Goal: Check status: Check status

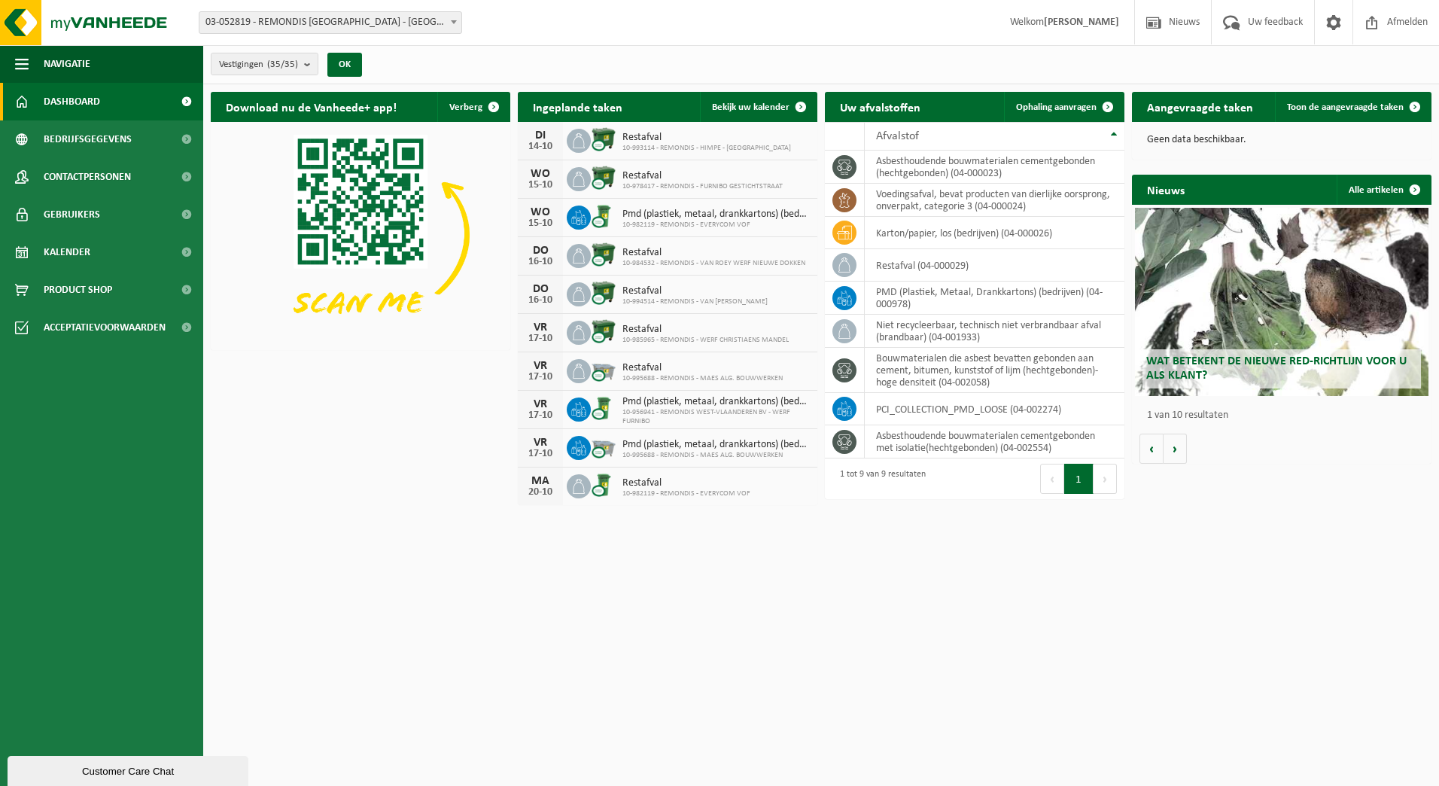
click at [345, 23] on span "03-052819 - REMONDIS [GEOGRAPHIC_DATA] - [GEOGRAPHIC_DATA]" at bounding box center [330, 22] width 262 height 21
click at [451, 20] on b at bounding box center [454, 22] width 6 height 4
click at [293, 58] on span "Vestigingen (35/35)" at bounding box center [258, 64] width 79 height 23
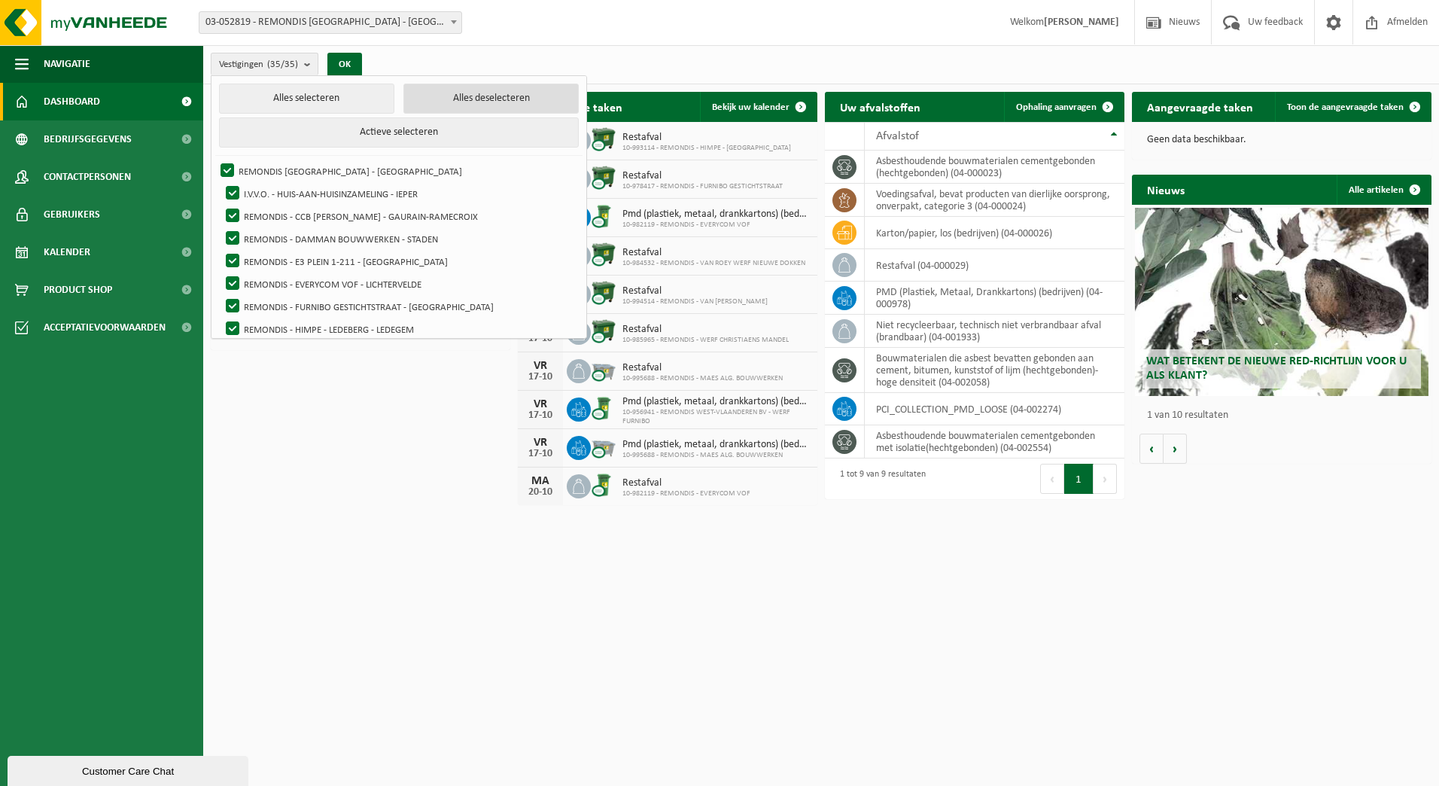
click at [436, 96] on button "Alles deselecteren" at bounding box center [490, 99] width 175 height 30
checkbox input "false"
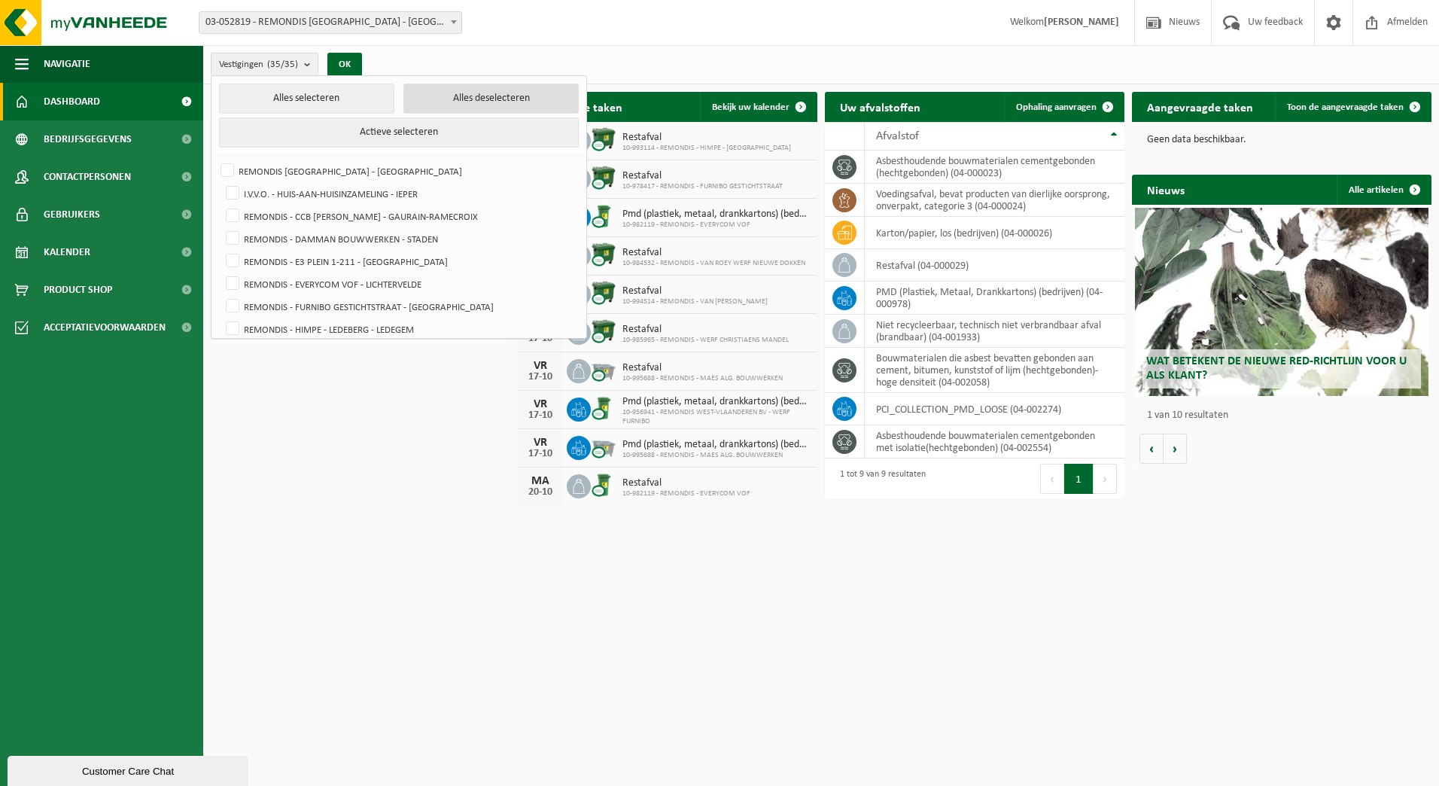
checkbox input "false"
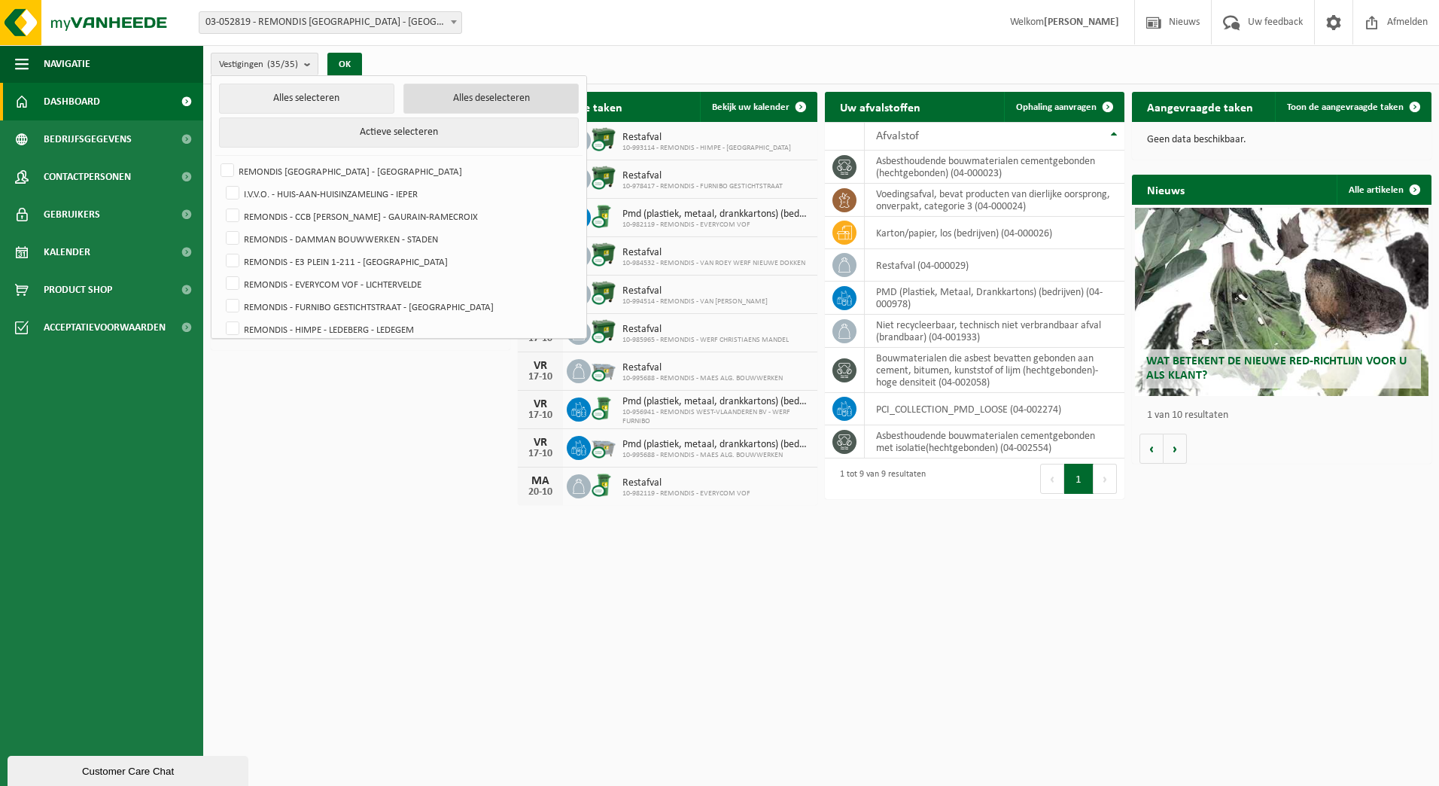
checkbox input "false"
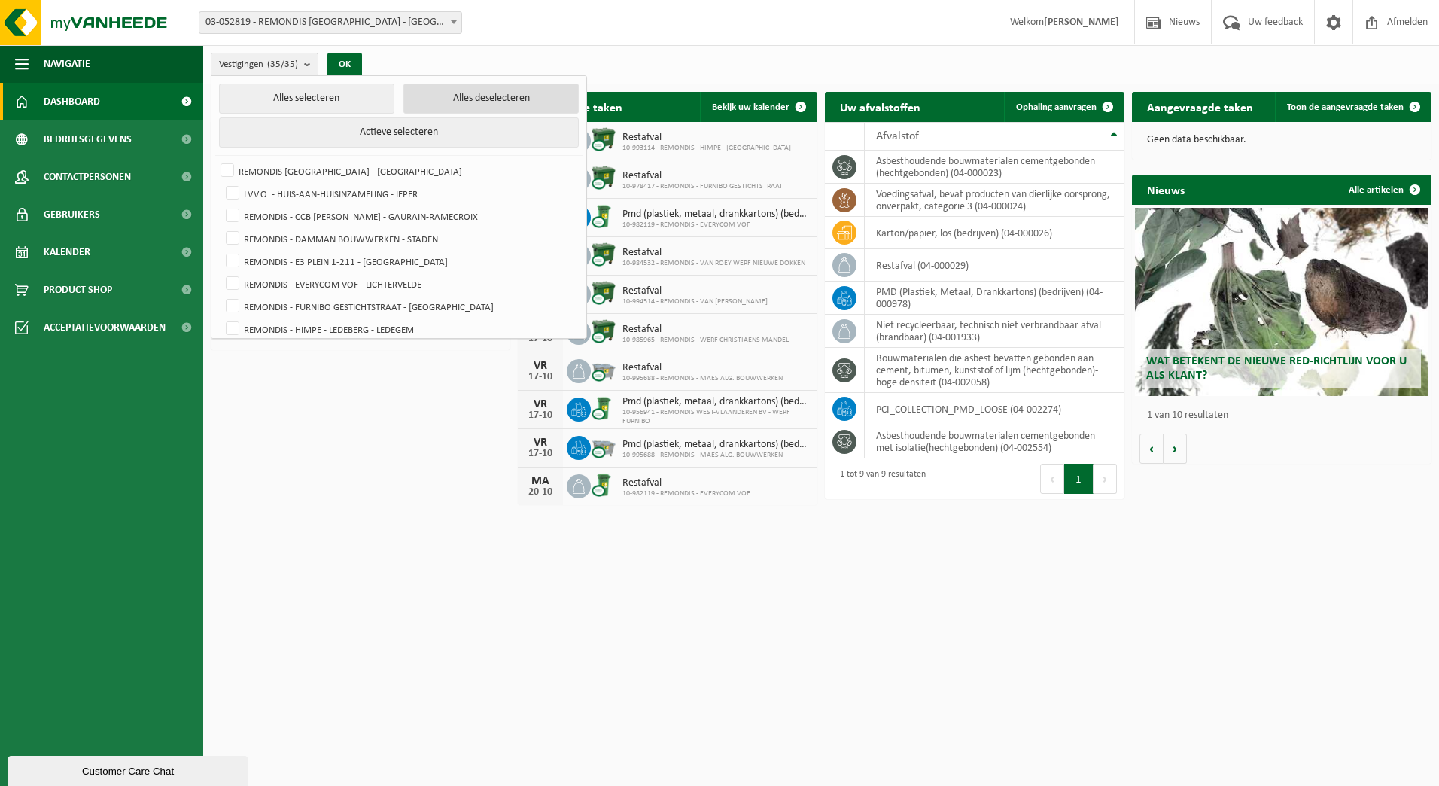
checkbox input "false"
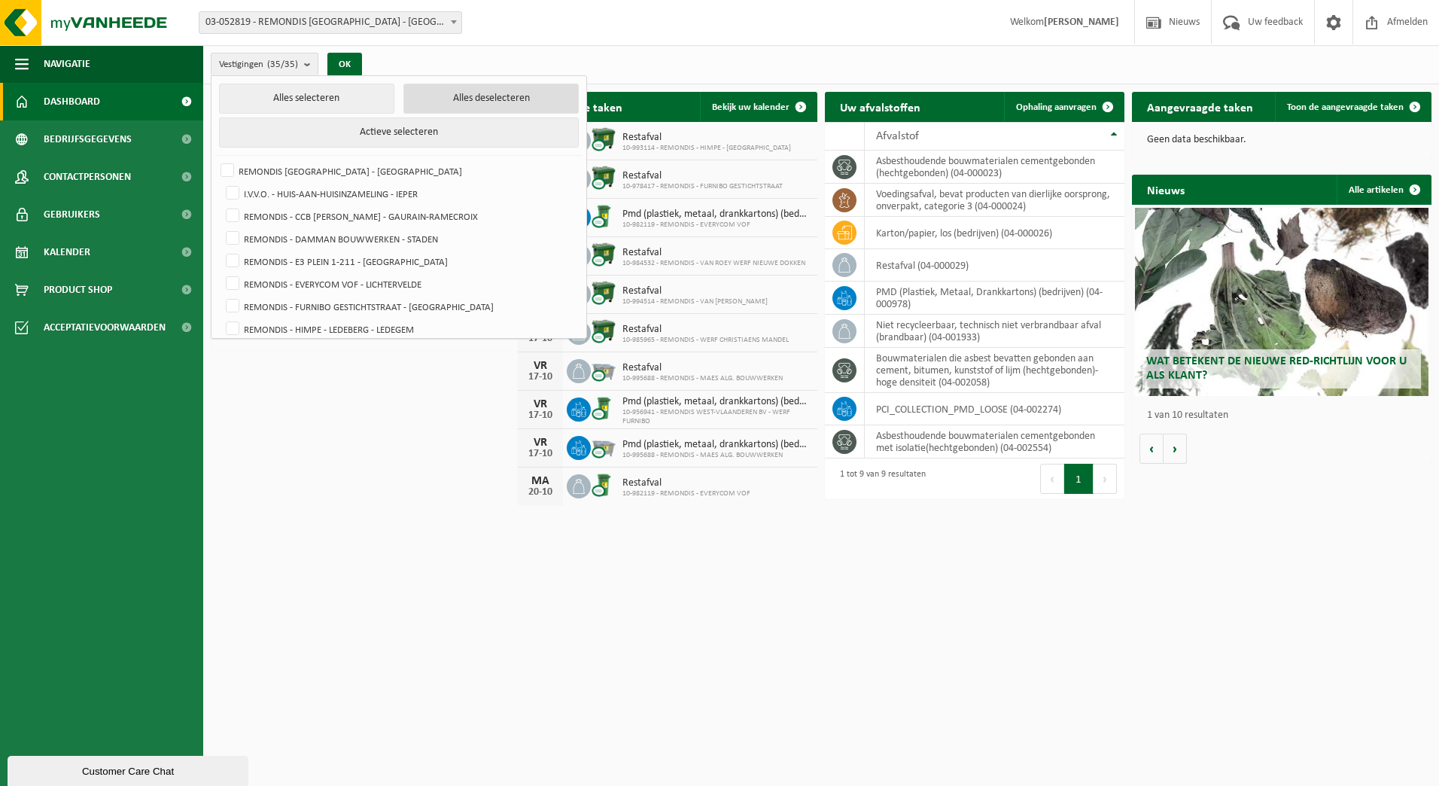
checkbox input "false"
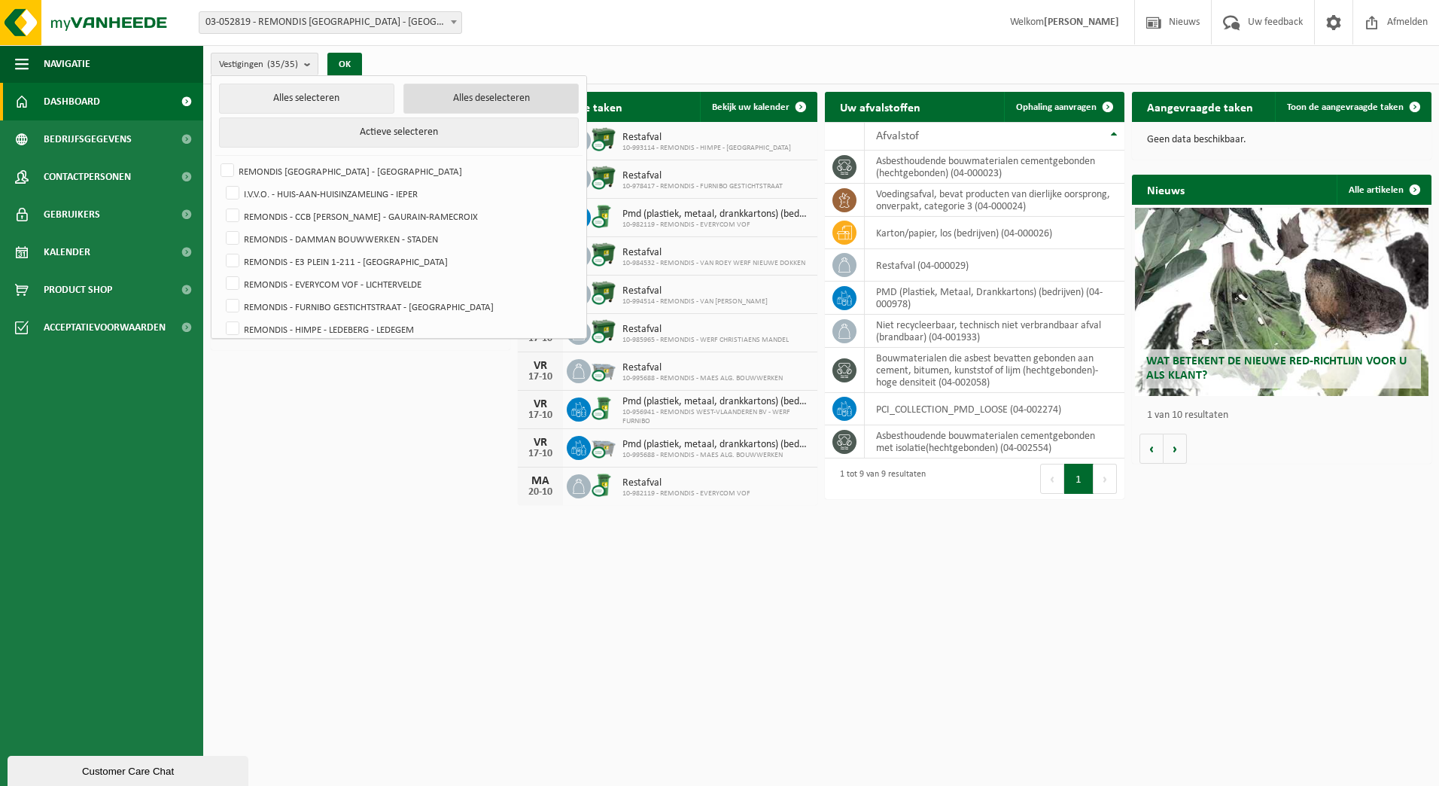
checkbox input "false"
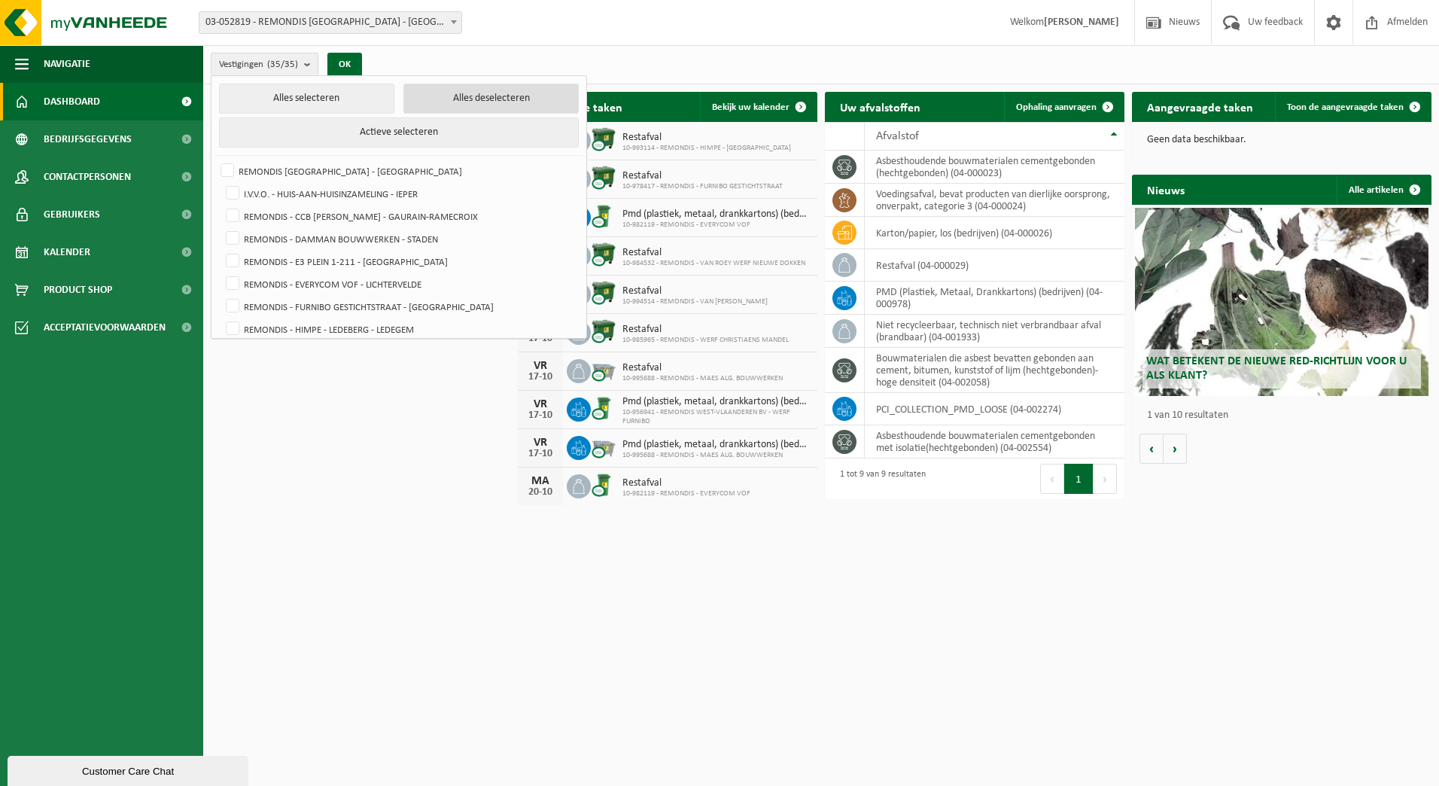
checkbox input "false"
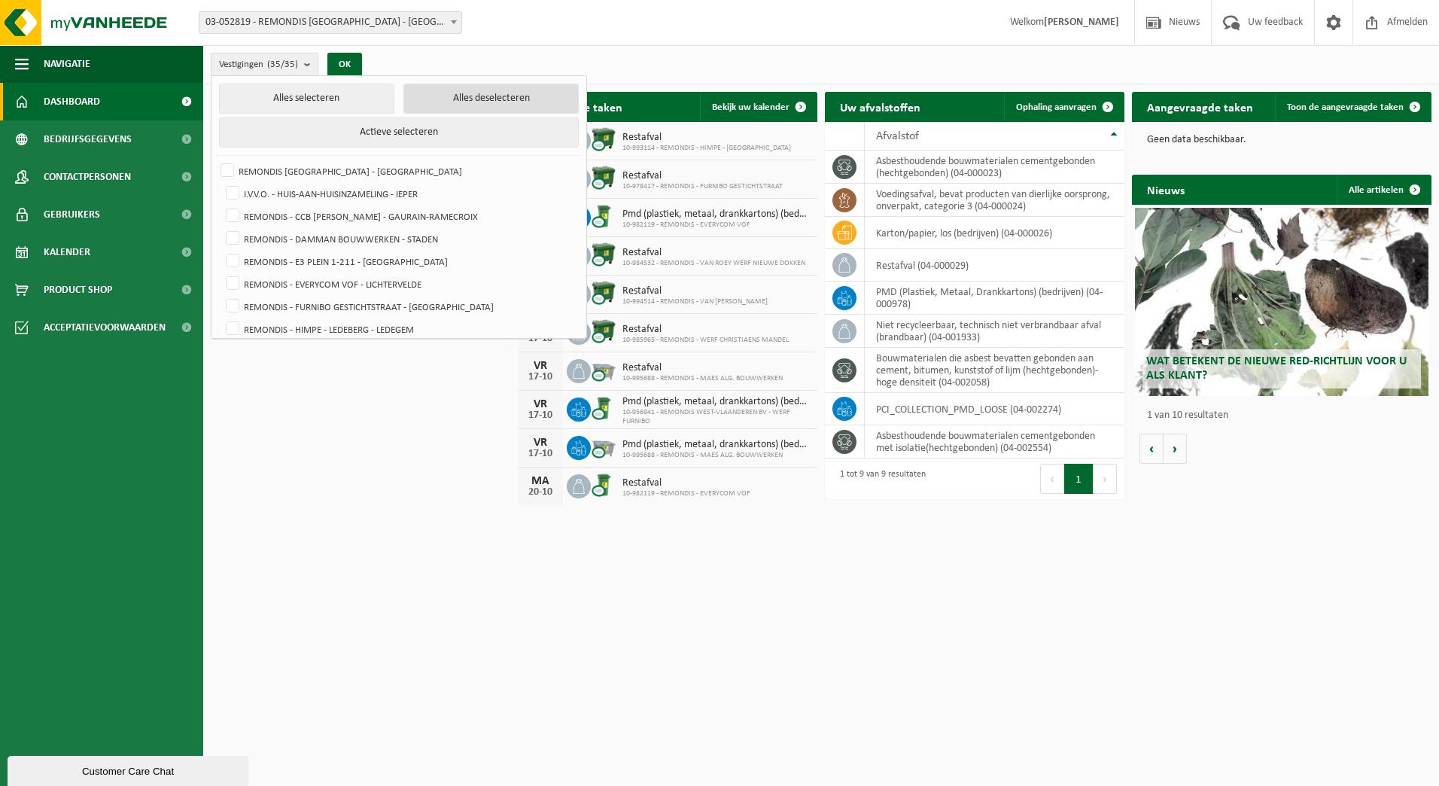
checkbox input "false"
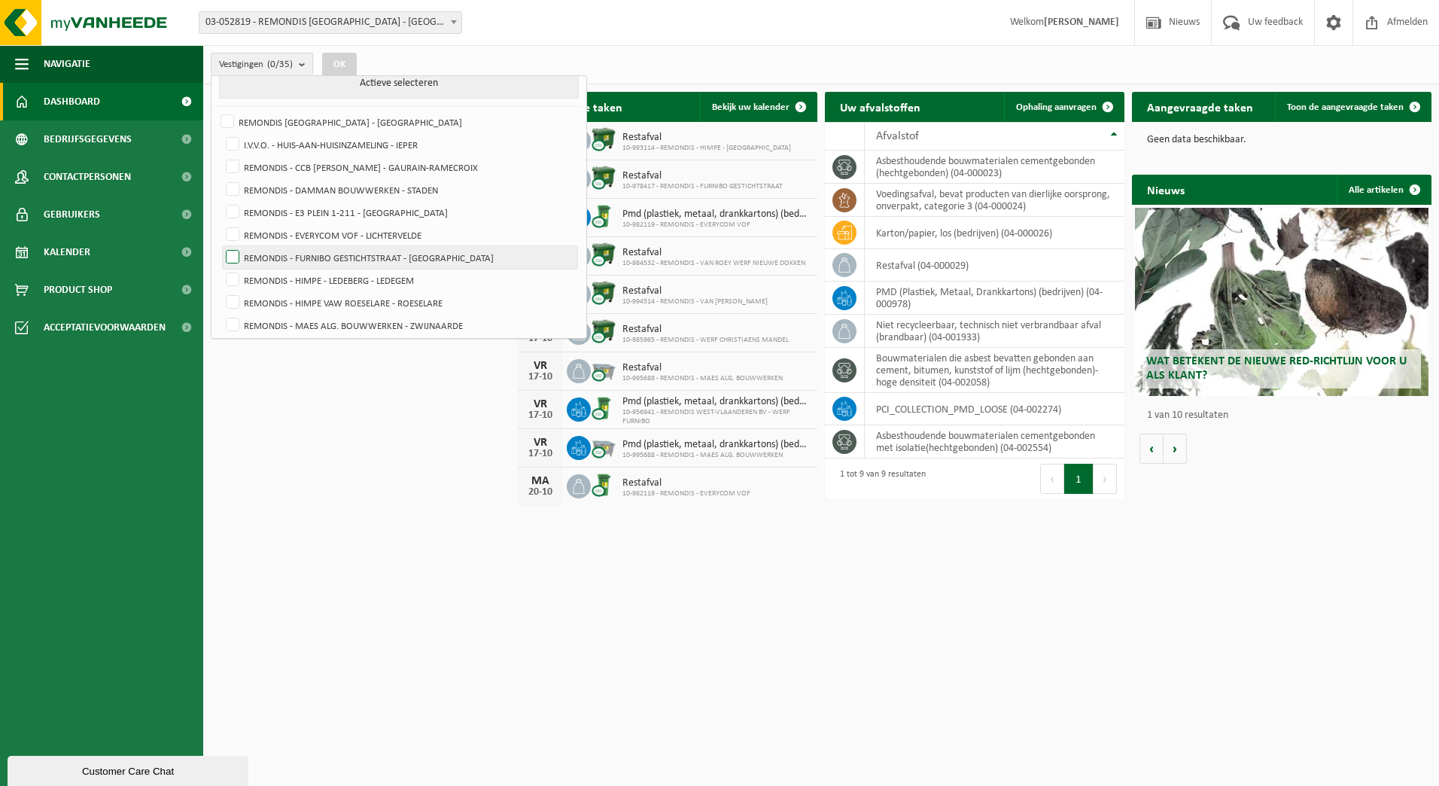
scroll to position [75, 0]
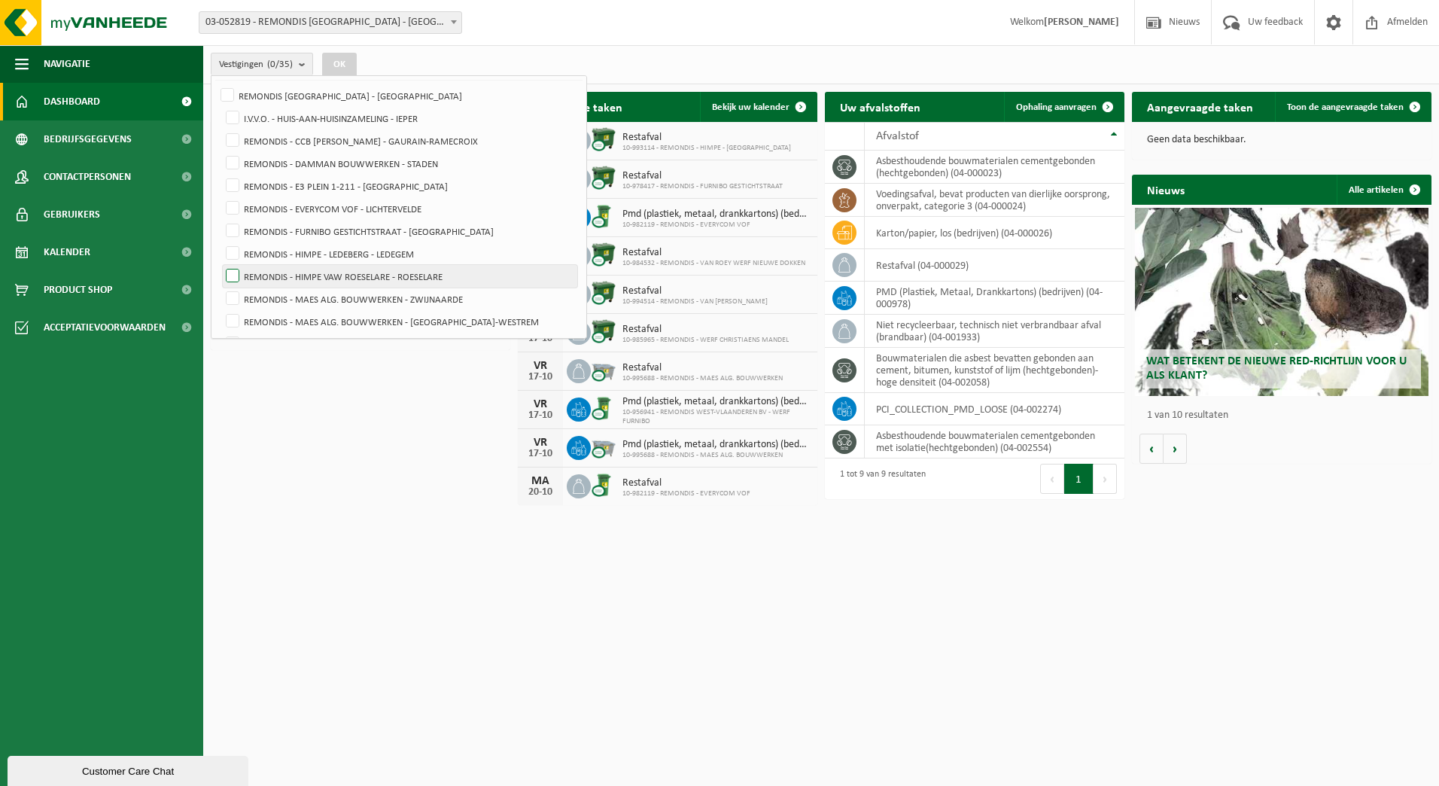
click at [468, 275] on label "REMONDIS - HIMPE VAW ROESELARE - ROESELARE" at bounding box center [400, 276] width 354 height 23
click at [221, 265] on input "REMONDIS - HIMPE VAW ROESELARE - ROESELARE" at bounding box center [220, 264] width 1 height 1
click at [468, 275] on label "REMONDIS - HIMPE VAW ROESELARE - ROESELARE" at bounding box center [400, 276] width 354 height 23
click at [221, 265] on input "REMONDIS - HIMPE VAW ROESELARE - ROESELARE" at bounding box center [220, 264] width 1 height 1
checkbox input "false"
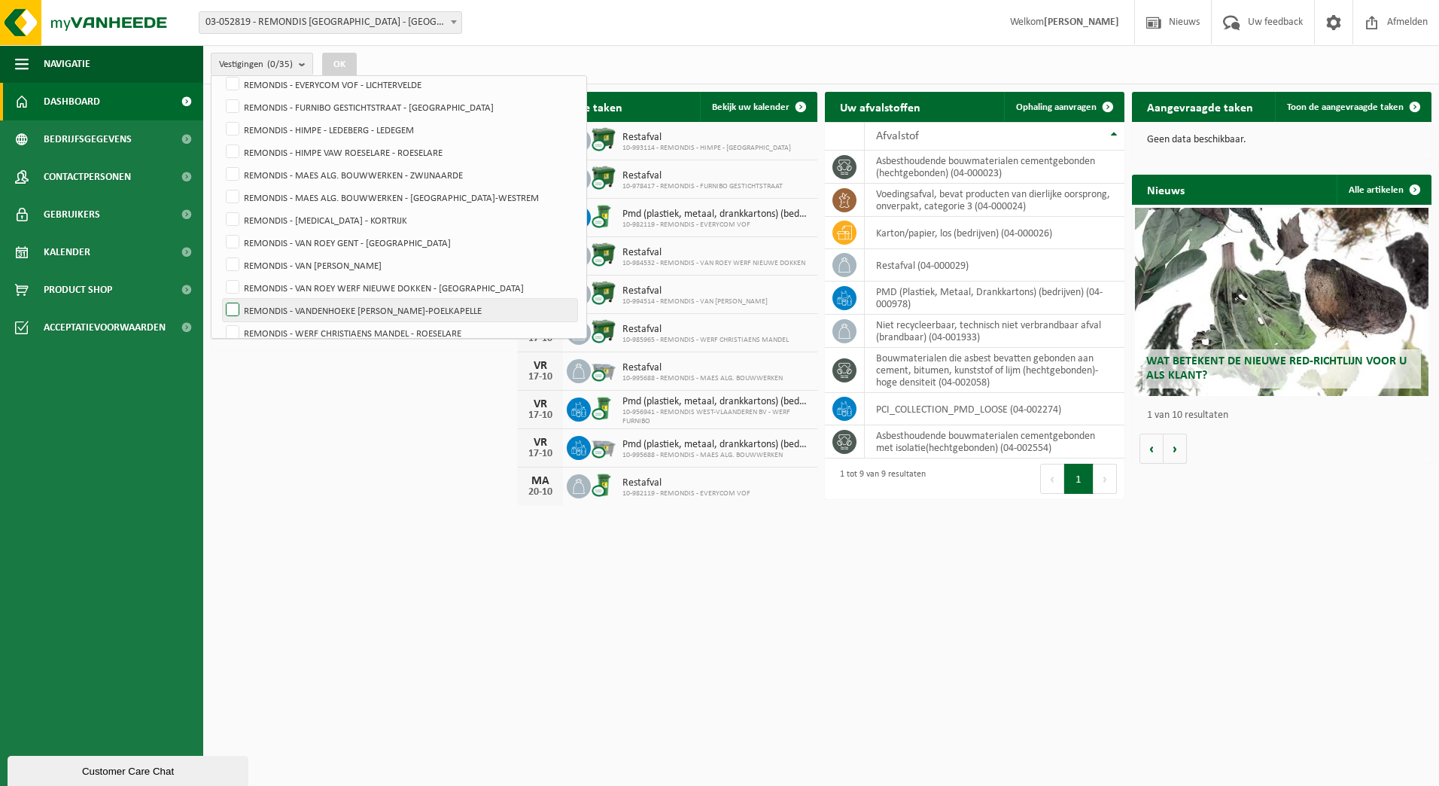
scroll to position [226, 0]
click at [474, 295] on label "REMONDIS - WERF CHRISTIAENS MANDEL - ROESELARE" at bounding box center [400, 306] width 354 height 23
click at [221, 295] on input "REMONDIS - WERF CHRISTIAENS MANDEL - ROESELARE" at bounding box center [220, 294] width 1 height 1
checkbox input "true"
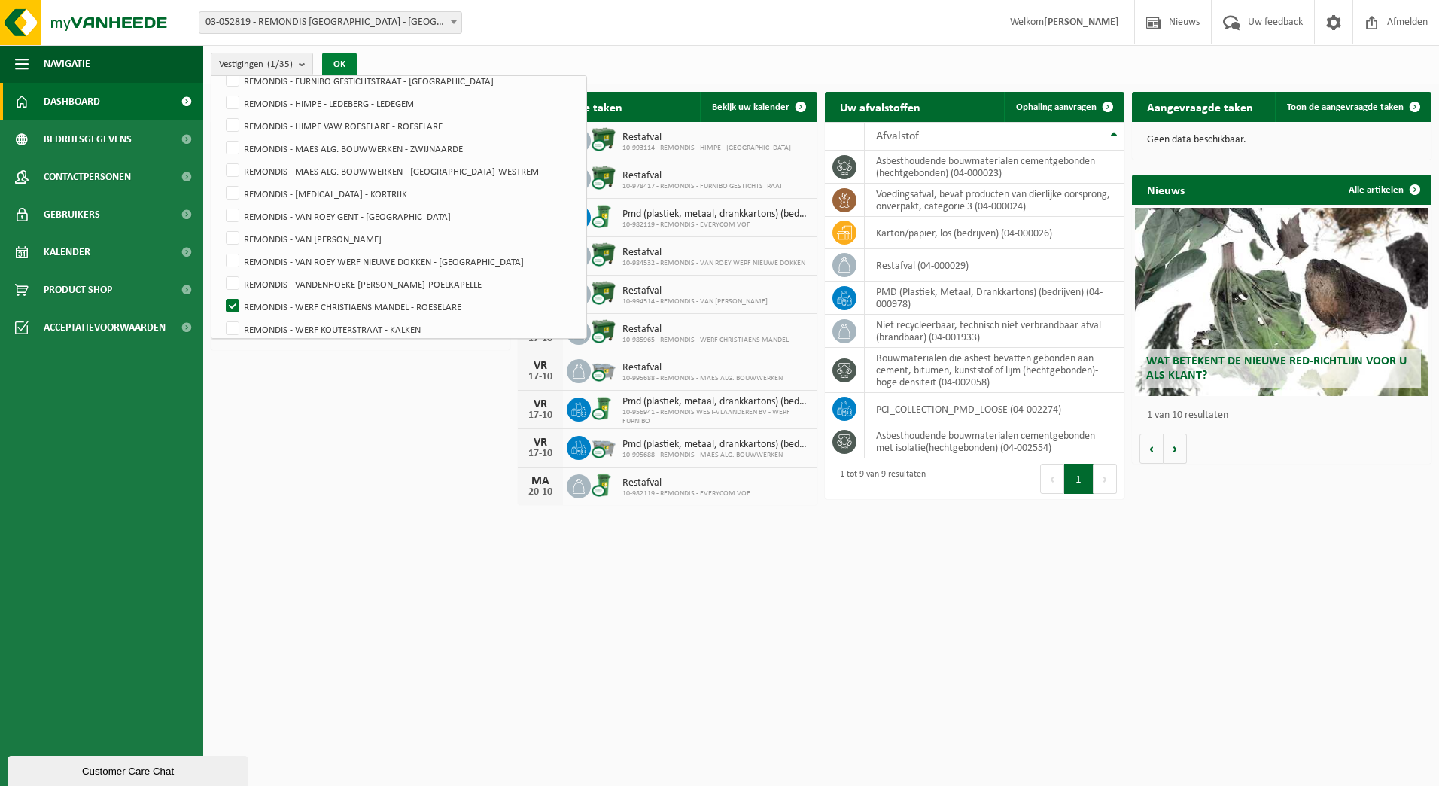
click at [348, 64] on button "OK" at bounding box center [339, 65] width 35 height 24
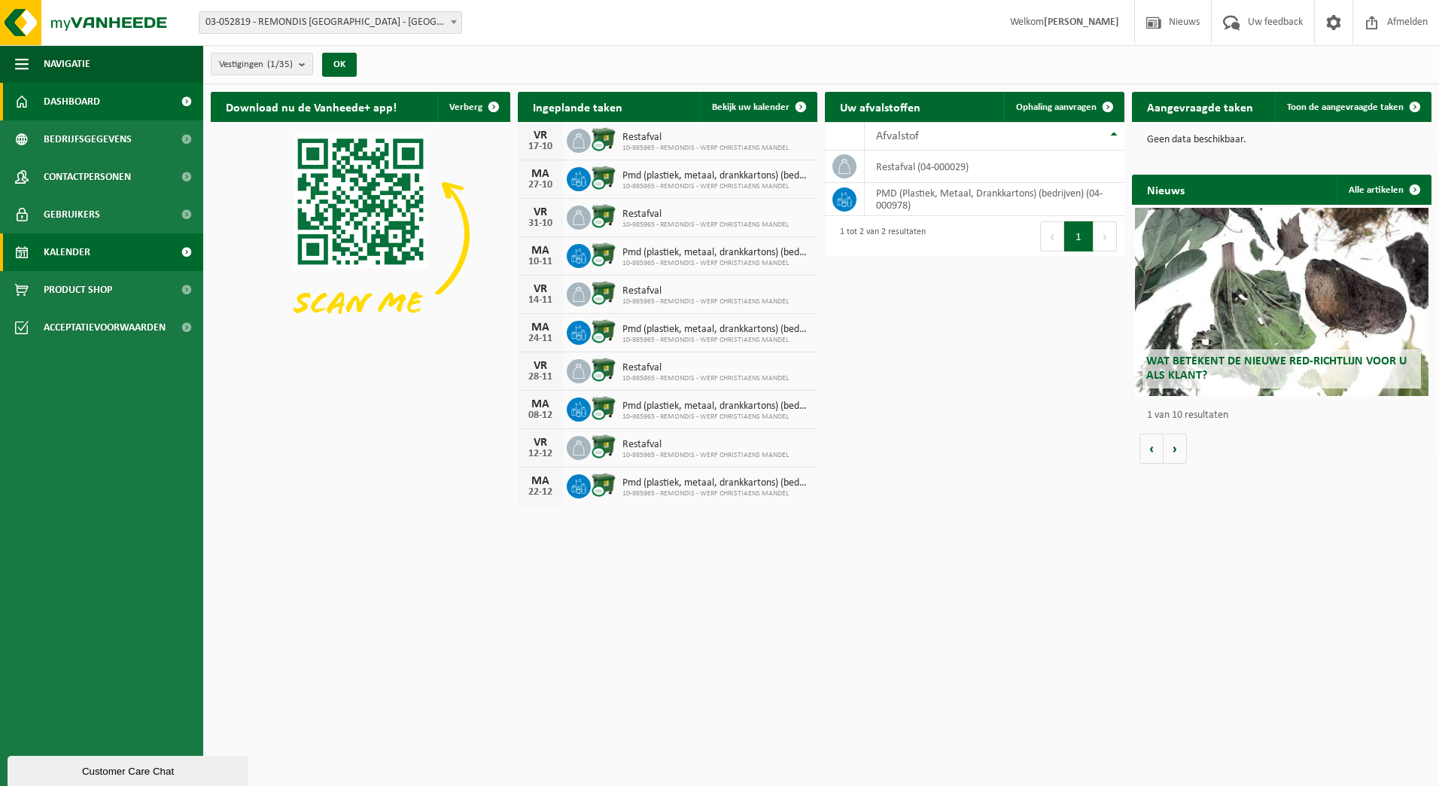
click at [115, 240] on link "Kalender" at bounding box center [101, 252] width 203 height 38
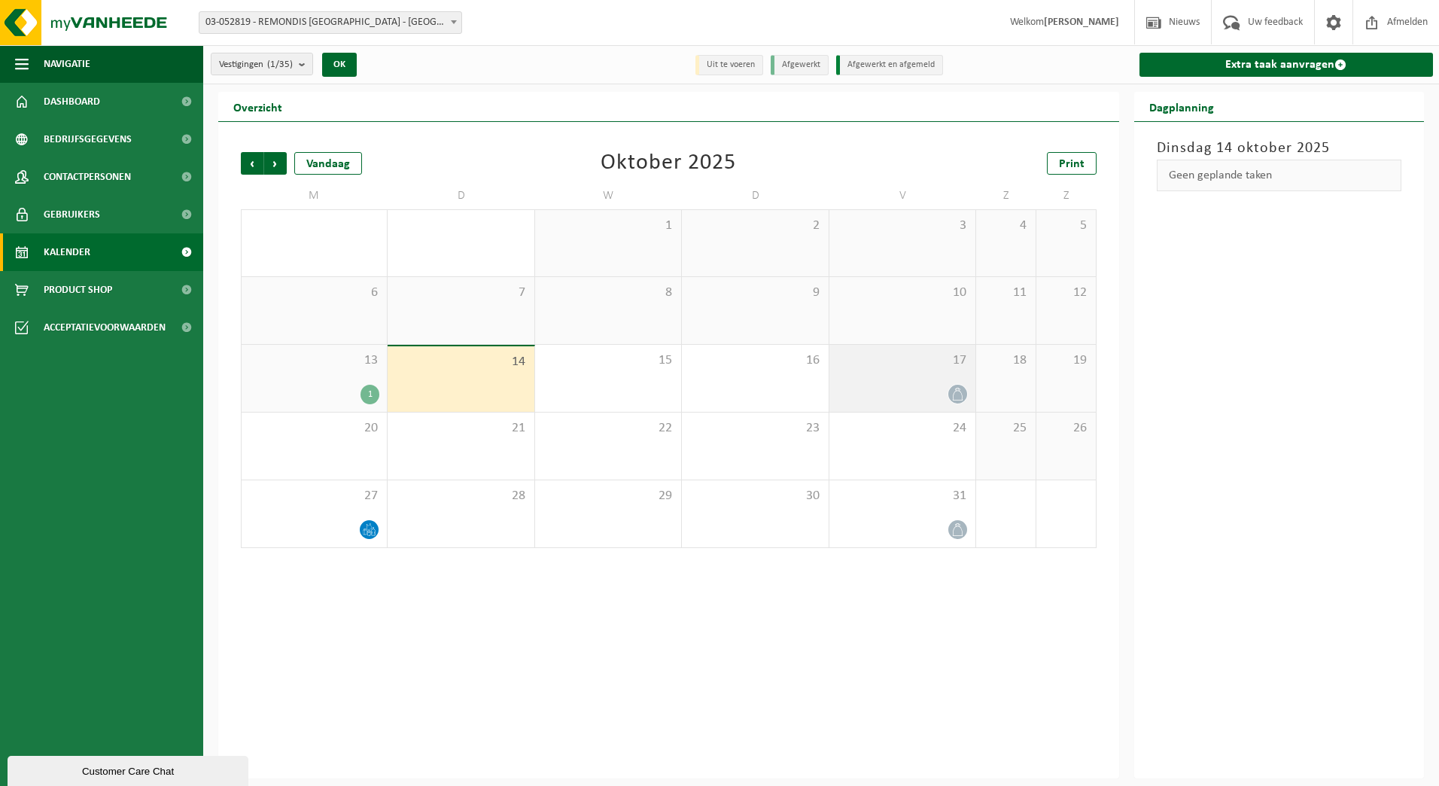
click at [856, 406] on div "17" at bounding box center [902, 378] width 146 height 67
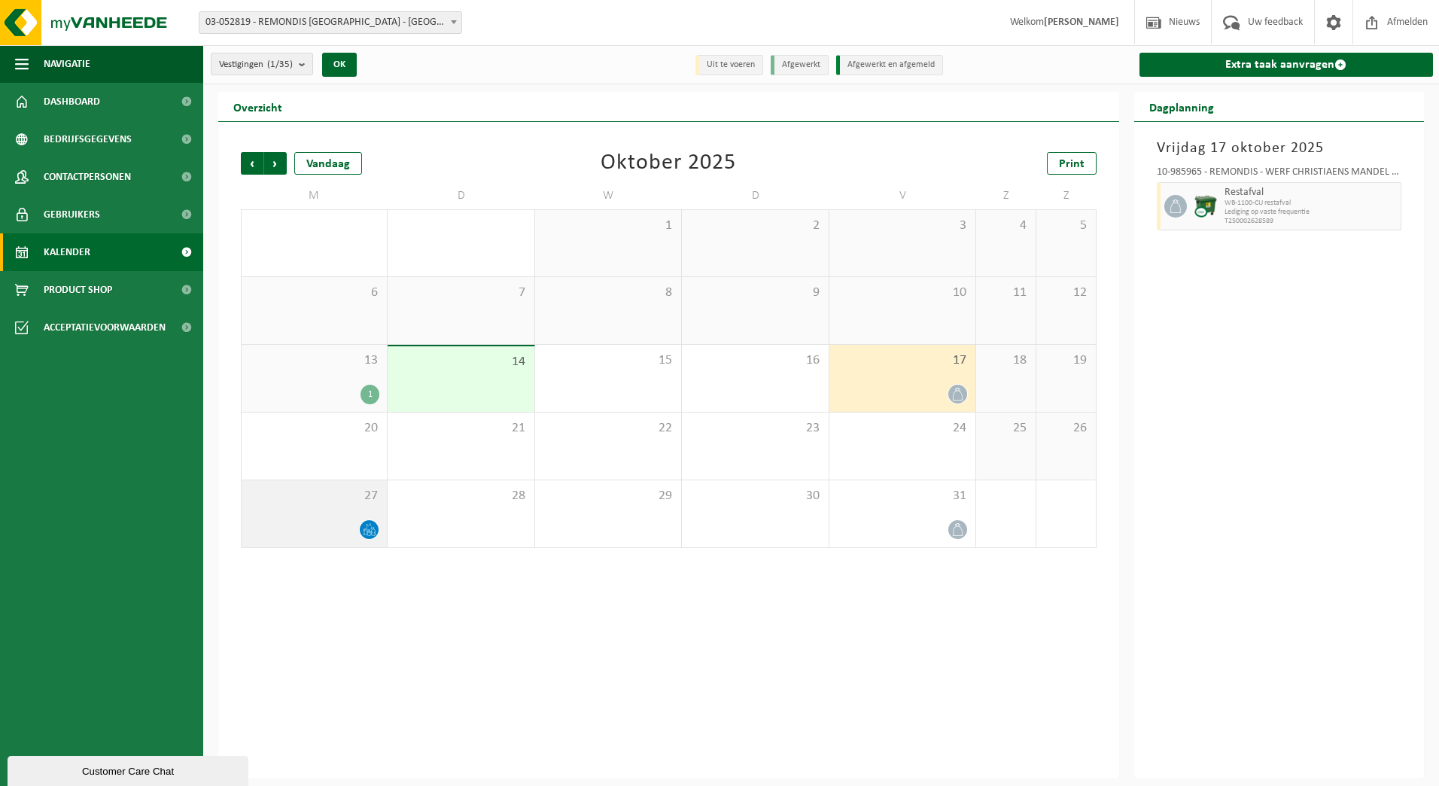
click at [352, 500] on span "27" at bounding box center [314, 496] width 130 height 17
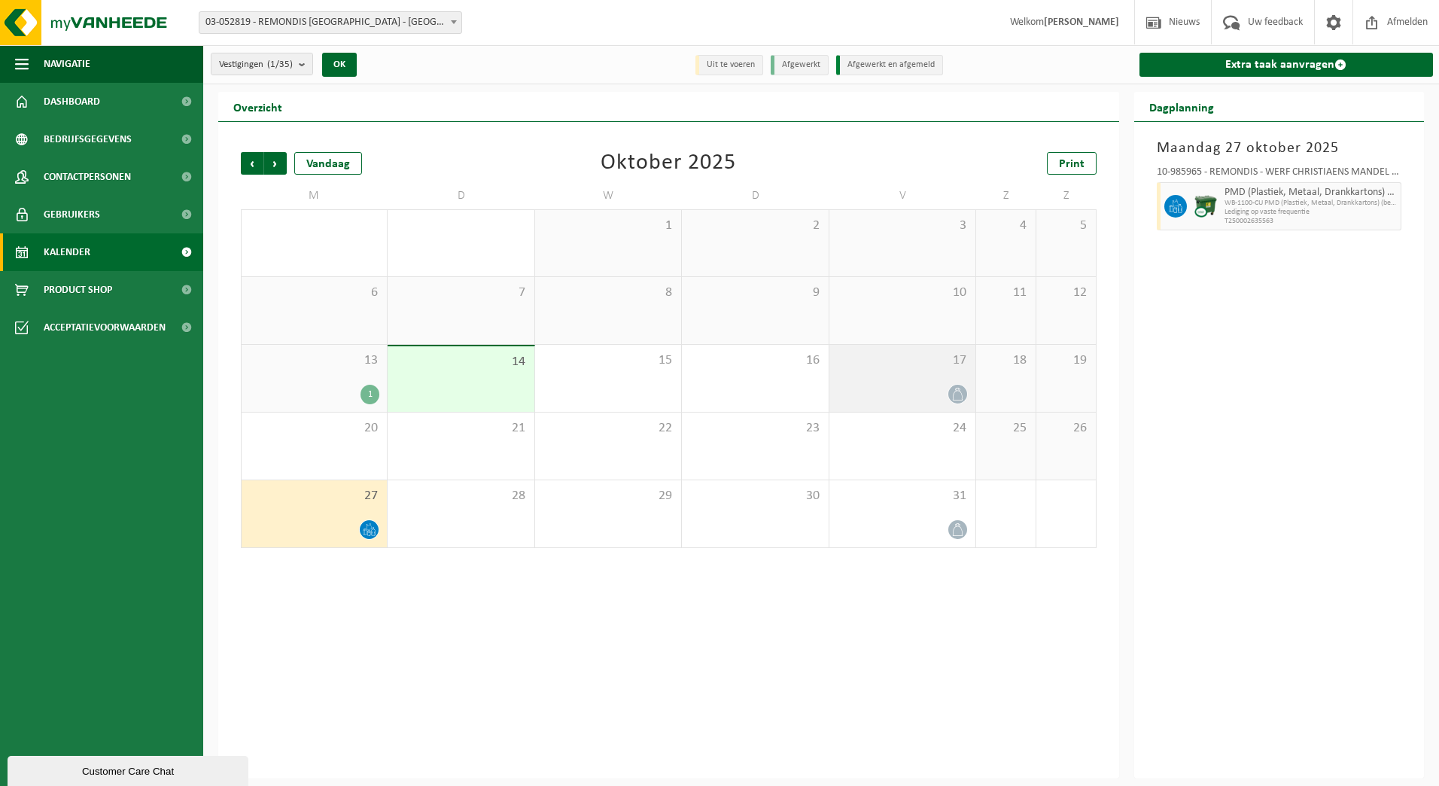
click at [906, 391] on div at bounding box center [902, 394] width 131 height 20
